Goal: Information Seeking & Learning: Learn about a topic

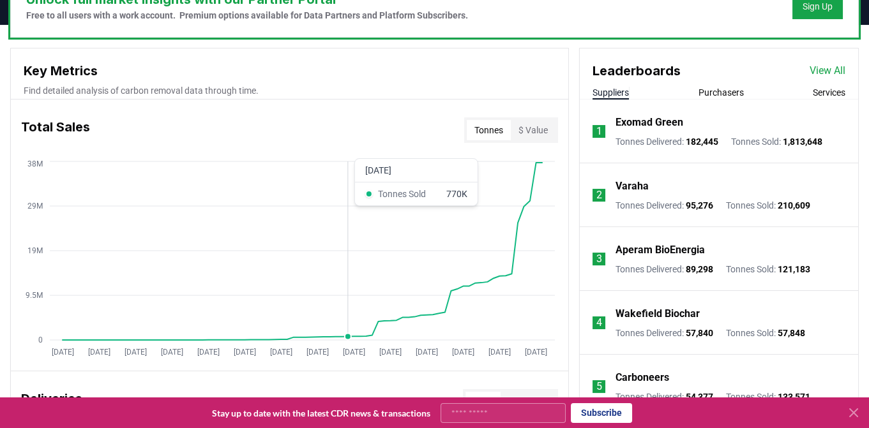
scroll to position [423, 0]
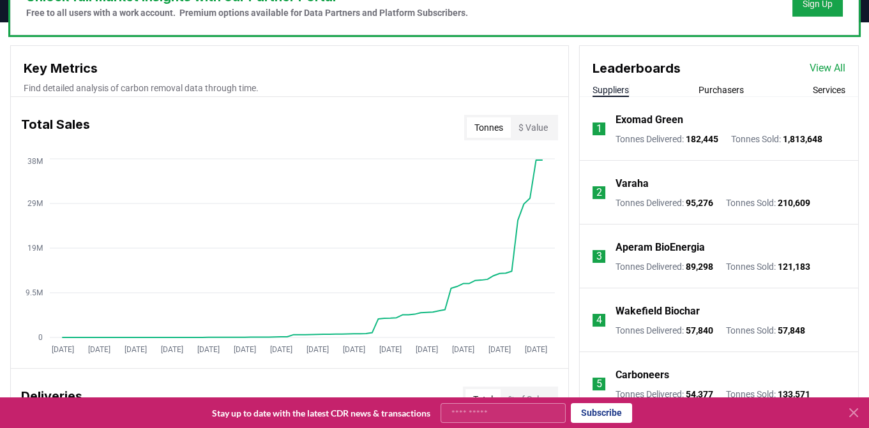
click at [724, 89] on button "Purchasers" at bounding box center [720, 90] width 45 height 13
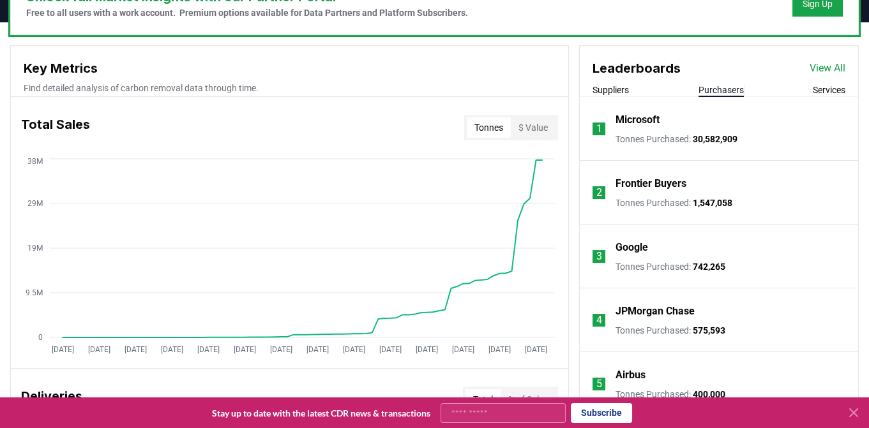
click at [823, 93] on button "Services" at bounding box center [829, 90] width 33 height 13
click at [725, 89] on button "Purchasers" at bounding box center [720, 90] width 45 height 13
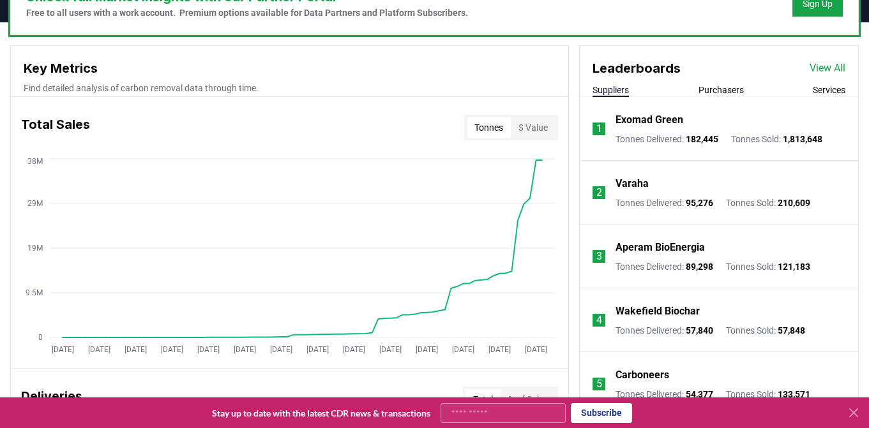
click at [624, 87] on button "Suppliers" at bounding box center [610, 90] width 36 height 13
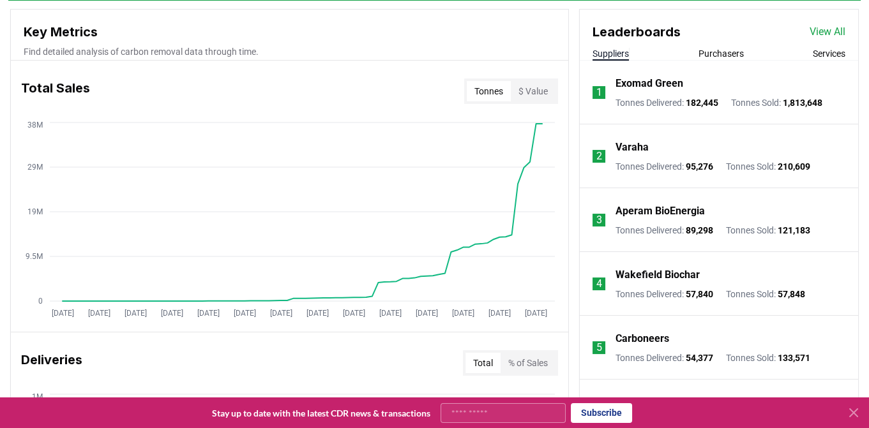
scroll to position [459, 0]
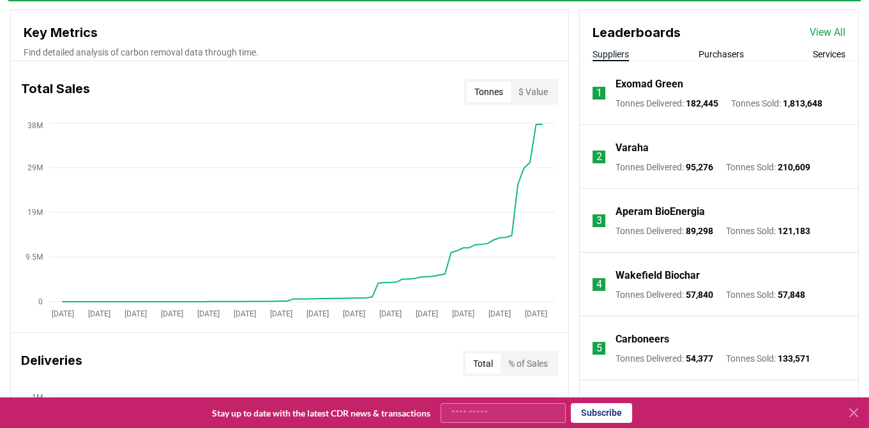
click at [724, 56] on button "Purchasers" at bounding box center [720, 54] width 45 height 13
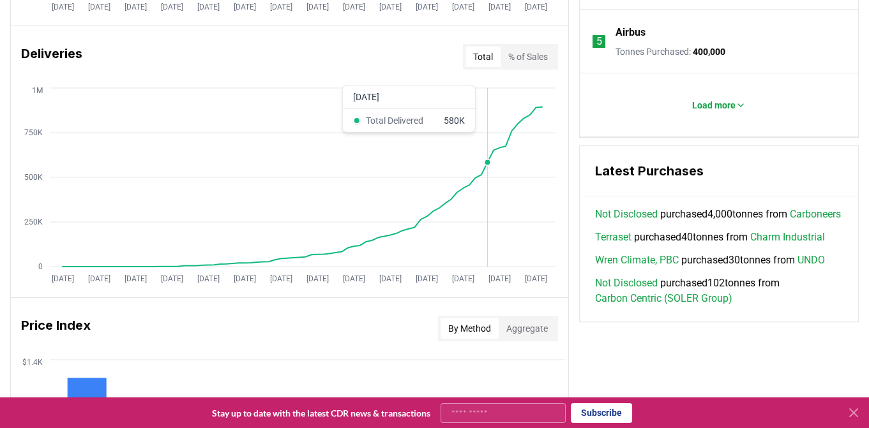
scroll to position [763, 0]
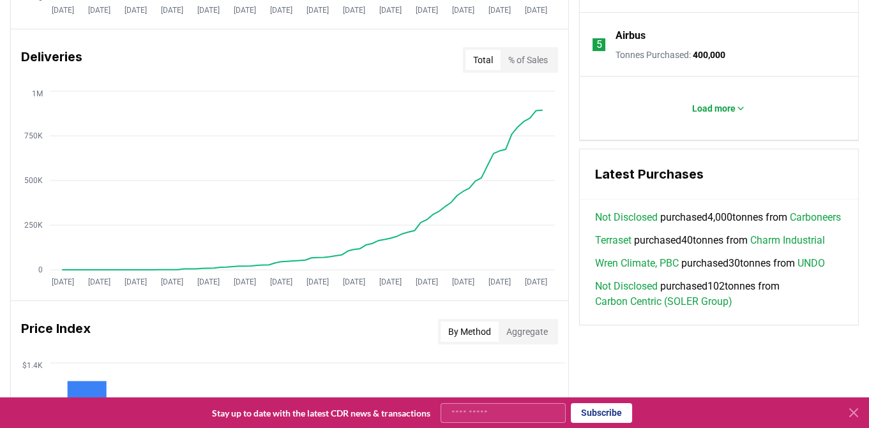
click at [525, 55] on button "% of Sales" at bounding box center [528, 60] width 55 height 20
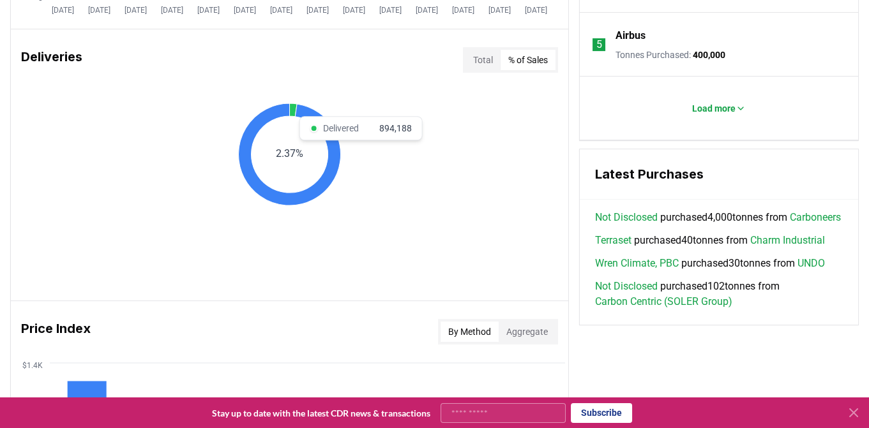
click at [294, 112] on icon at bounding box center [294, 109] width 8 height 13
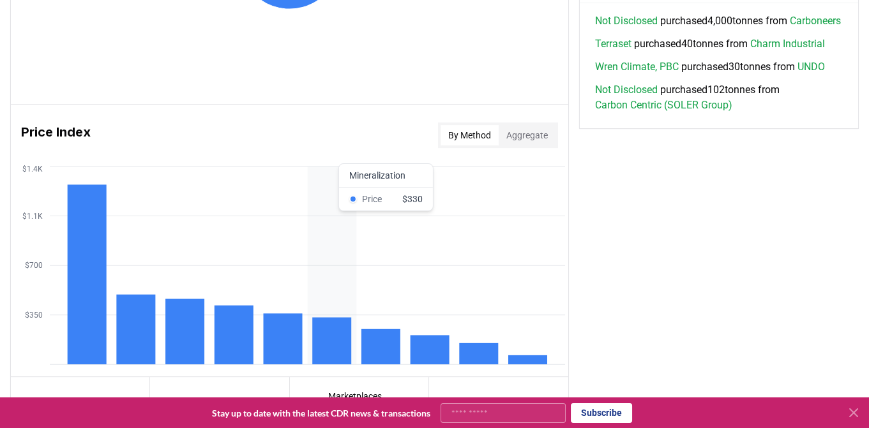
scroll to position [963, 0]
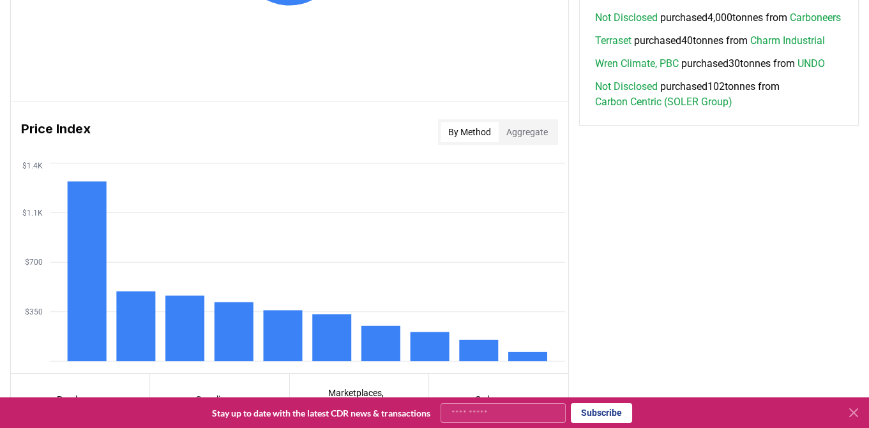
click at [529, 127] on button "Aggregate" at bounding box center [527, 132] width 57 height 20
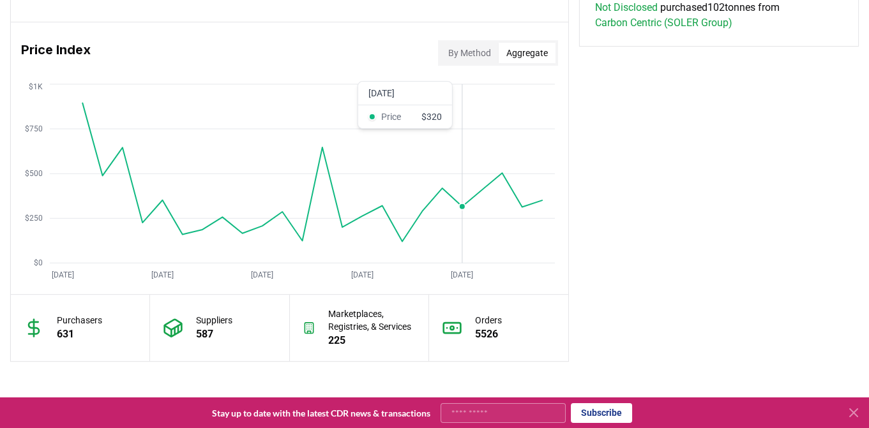
scroll to position [1040, 0]
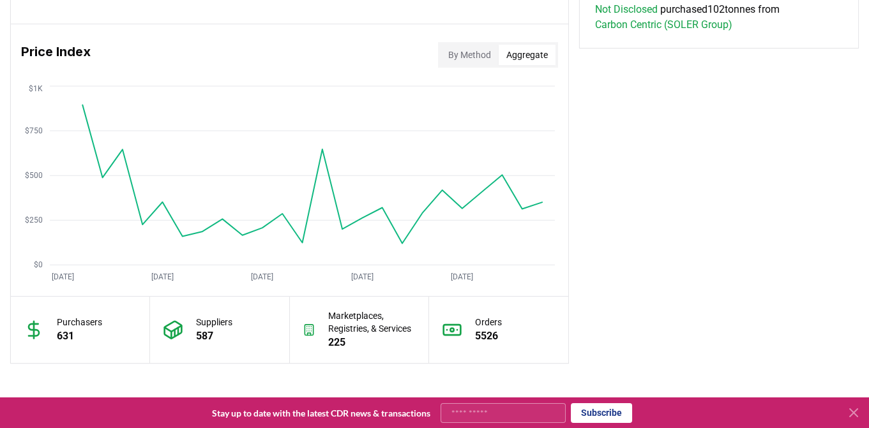
click at [471, 58] on button "By Method" at bounding box center [470, 55] width 58 height 20
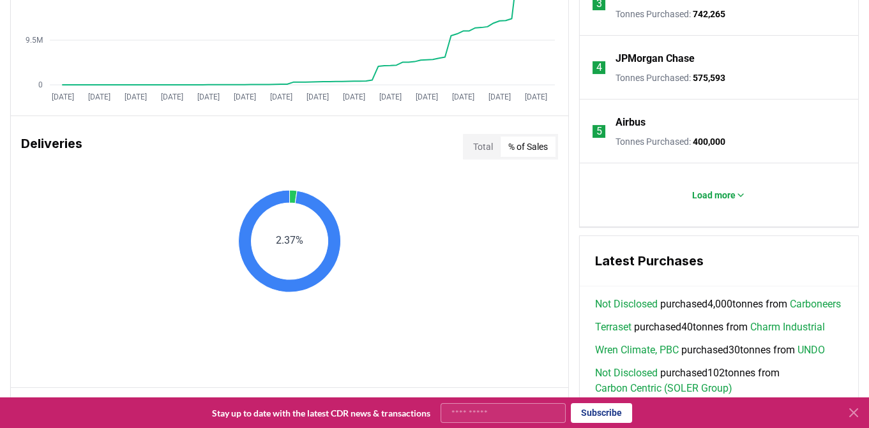
scroll to position [672, 0]
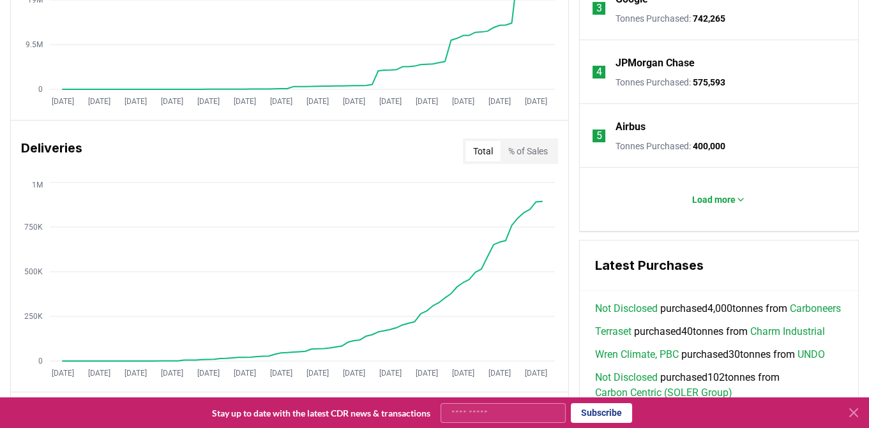
click at [472, 148] on button "Total" at bounding box center [482, 151] width 35 height 20
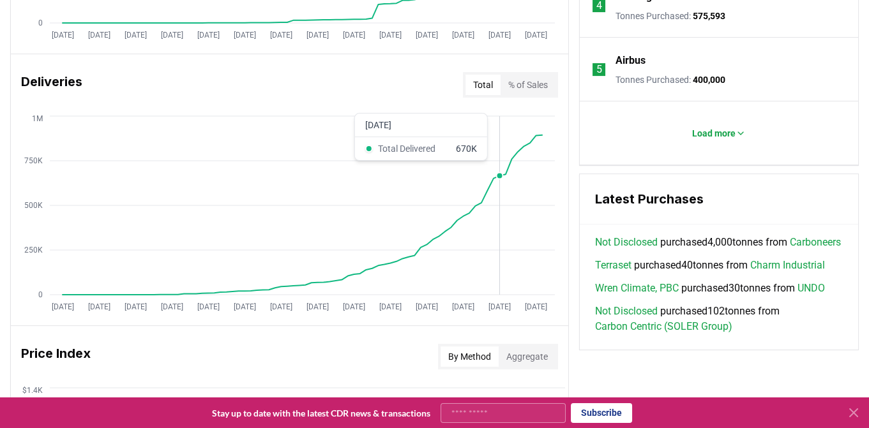
scroll to position [737, 0]
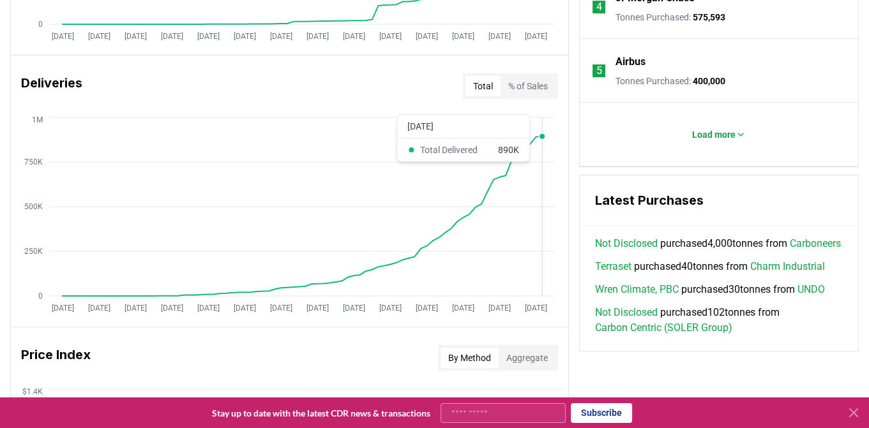
click at [539, 135] on circle at bounding box center [542, 136] width 6 height 6
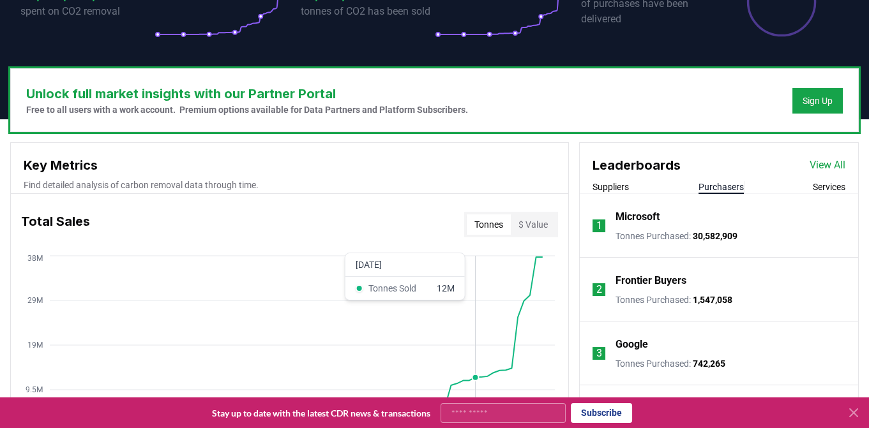
scroll to position [326, 0]
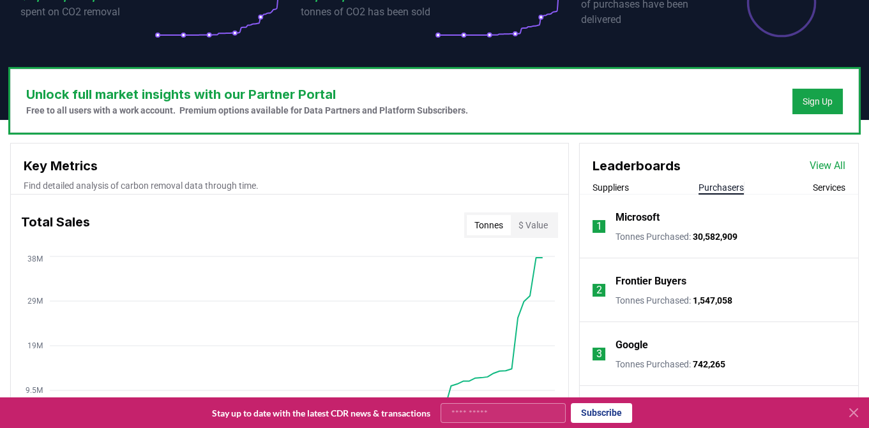
click at [822, 165] on link "View All" at bounding box center [828, 165] width 36 height 15
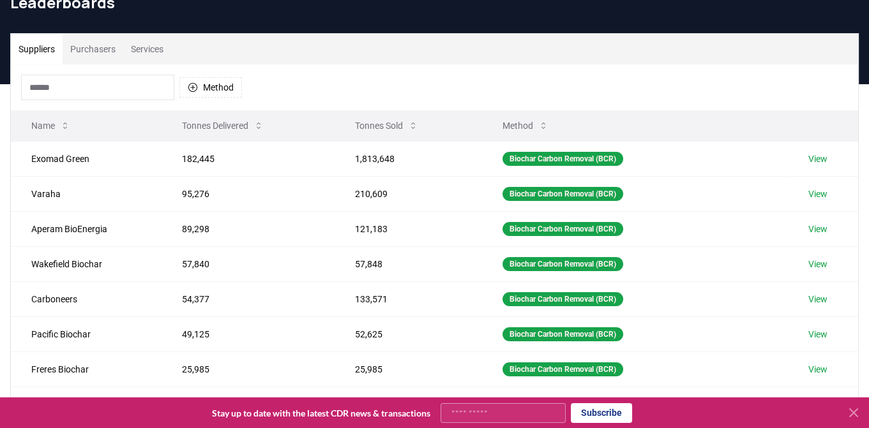
scroll to position [65, 0]
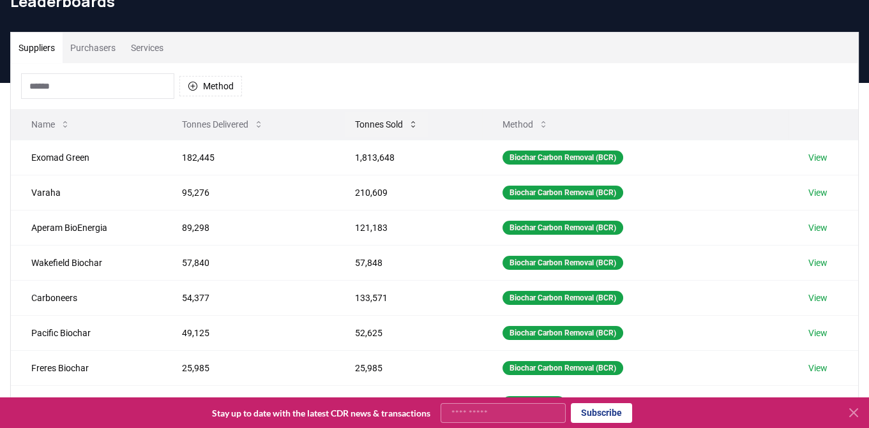
click at [398, 121] on button "Tonnes Sold" at bounding box center [387, 125] width 84 height 26
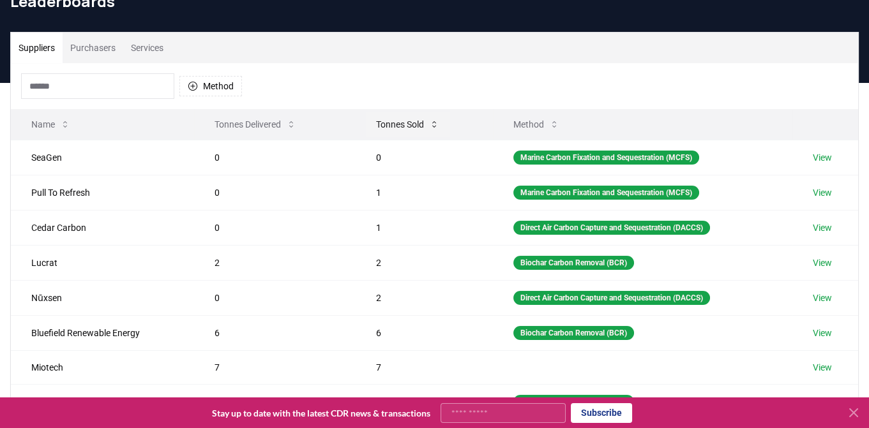
click at [415, 121] on button "Tonnes Sold" at bounding box center [408, 125] width 84 height 26
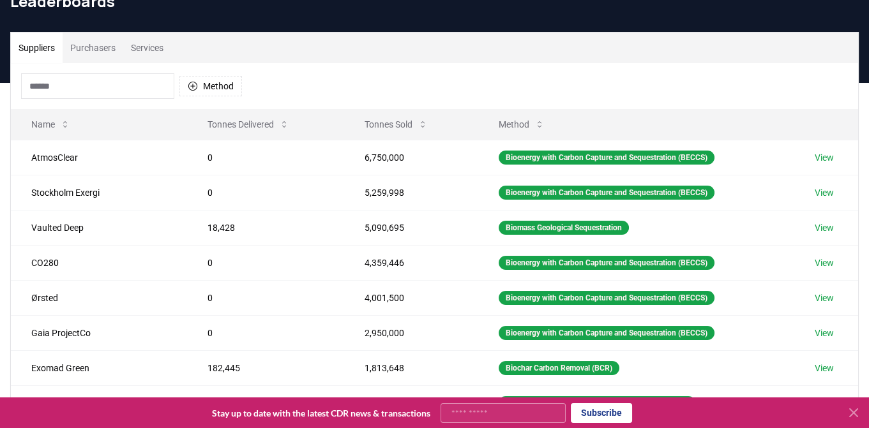
click at [96, 51] on button "Purchasers" at bounding box center [93, 48] width 61 height 31
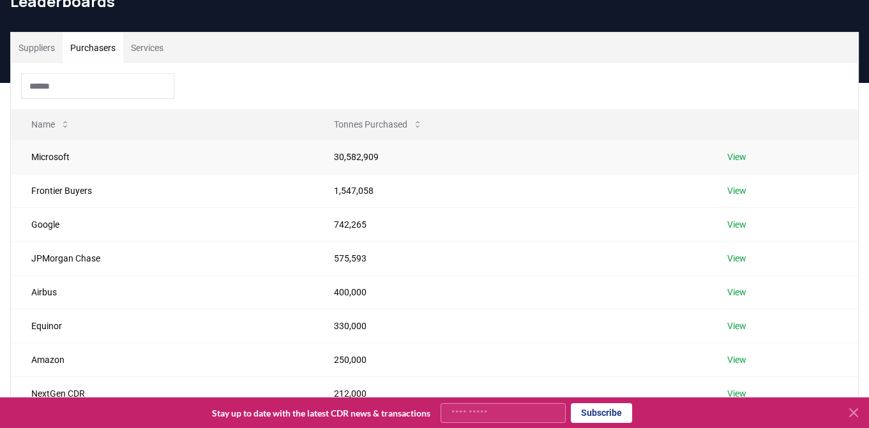
click at [734, 155] on link "View" at bounding box center [736, 157] width 19 height 13
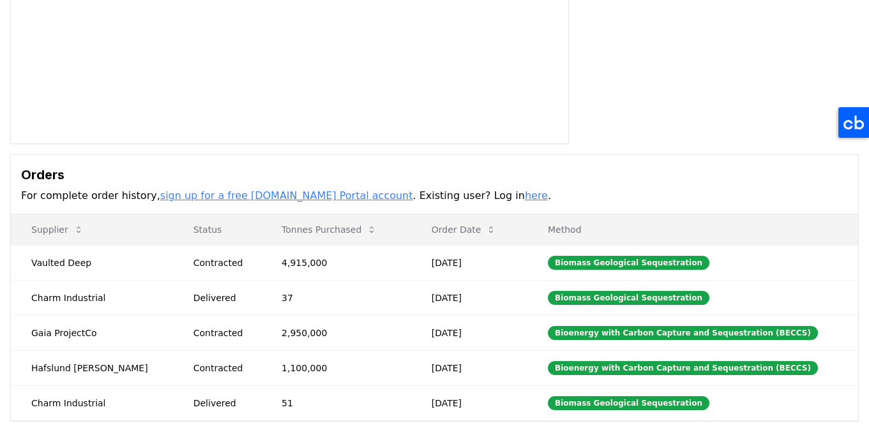
scroll to position [226, 0]
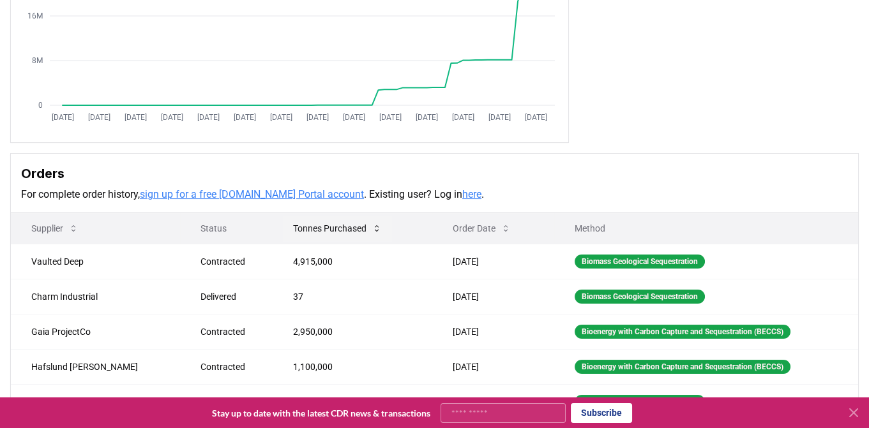
click at [372, 227] on icon at bounding box center [377, 228] width 10 height 10
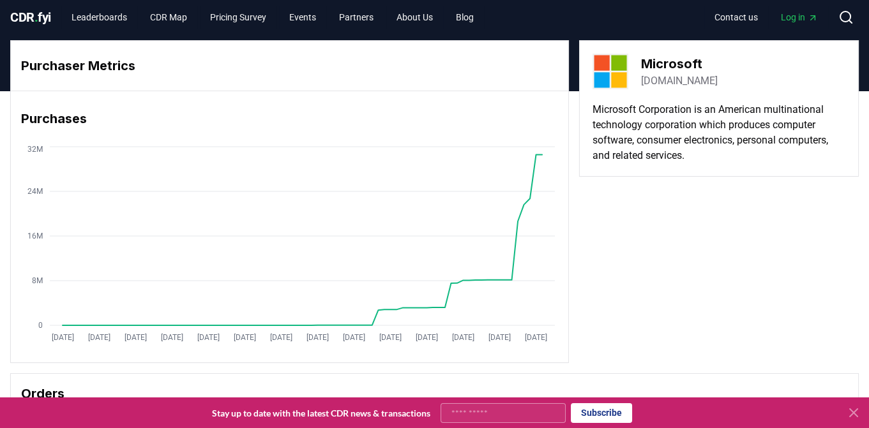
scroll to position [0, 0]
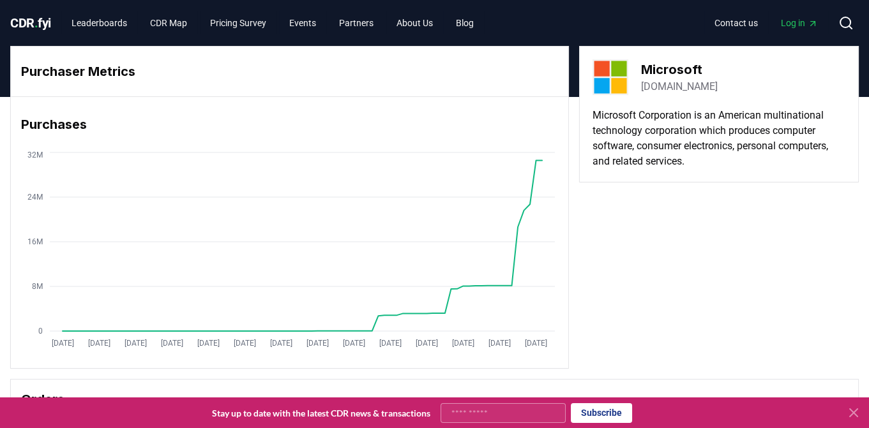
click at [24, 19] on span "CDR . fyi" at bounding box center [30, 22] width 41 height 15
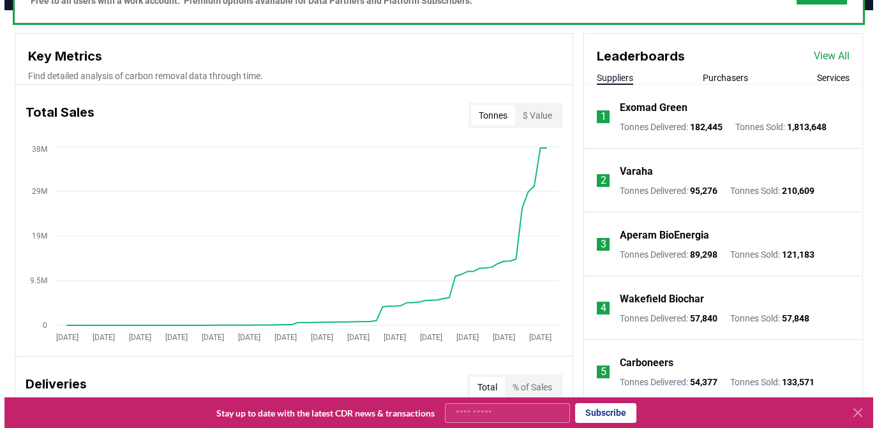
scroll to position [434, 0]
